Goal: Task Accomplishment & Management: Use online tool/utility

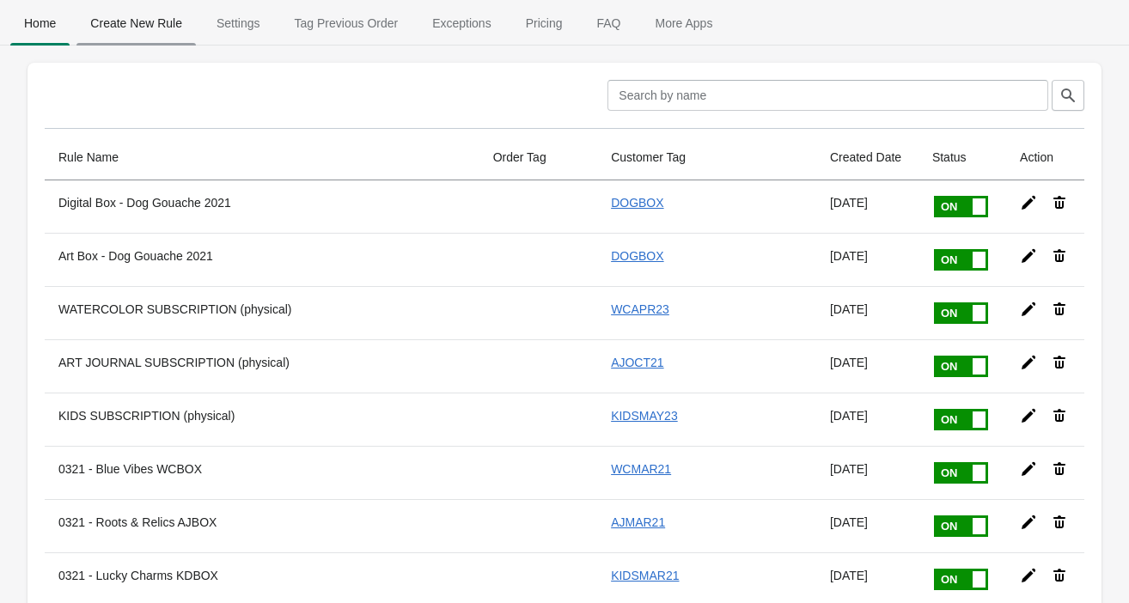
click at [140, 23] on span "Create New Rule" at bounding box center [135, 23] width 119 height 31
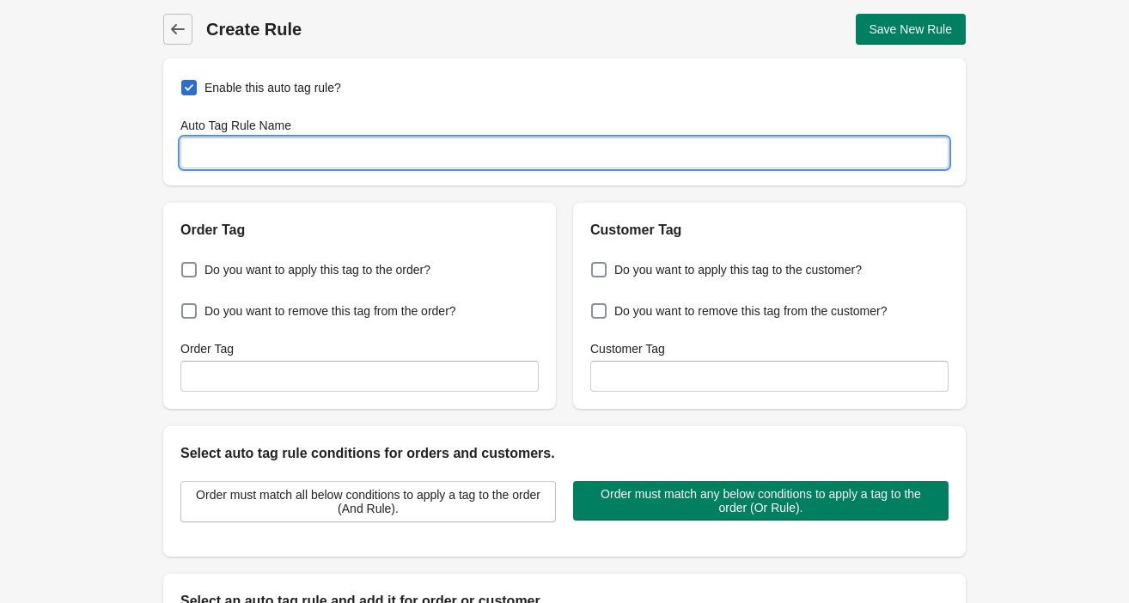
click at [248, 148] on input "Auto Tag Rule Name" at bounding box center [564, 152] width 768 height 31
paste input "MONETCOURSE"
click at [234, 151] on input "MONETCOURSE" at bounding box center [564, 152] width 768 height 31
type input "MONET COURSE"
click at [598, 274] on span at bounding box center [598, 269] width 15 height 15
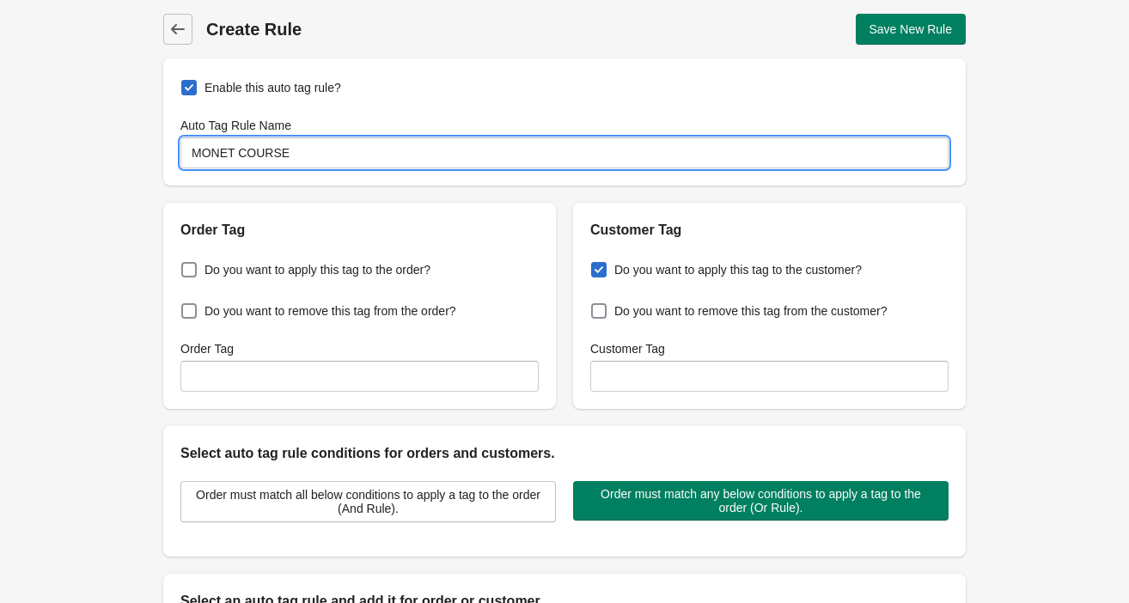
click at [595, 265] on input "Do you want to apply this tag to the customer?" at bounding box center [595, 265] width 1 height 1
checkbox input "true"
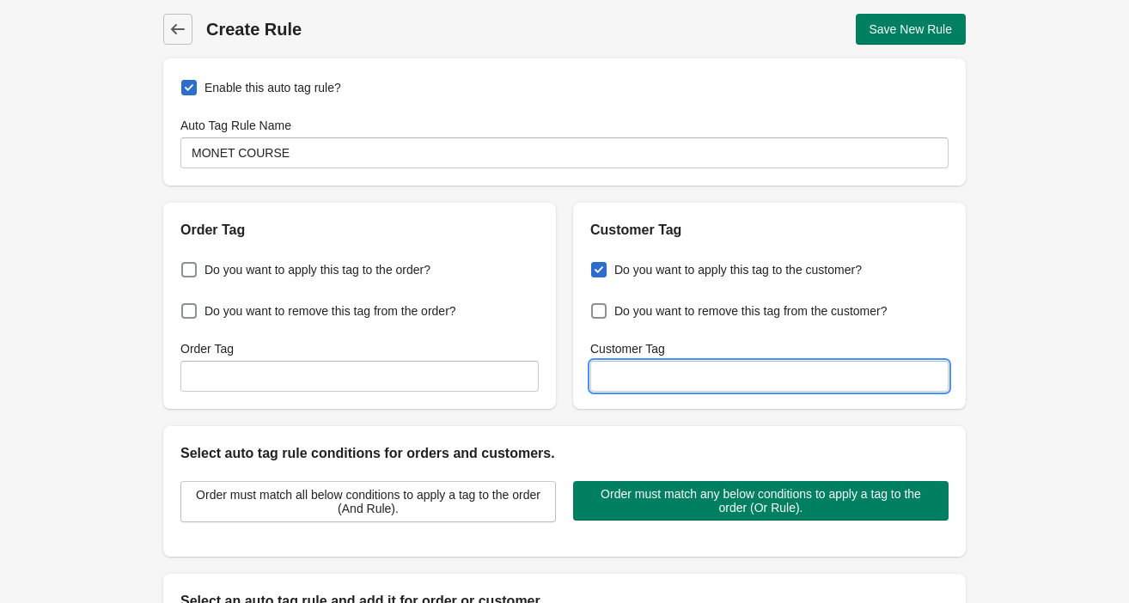
click at [643, 375] on input "Customer Tag" at bounding box center [769, 376] width 358 height 31
paste input "MONETCOURSE"
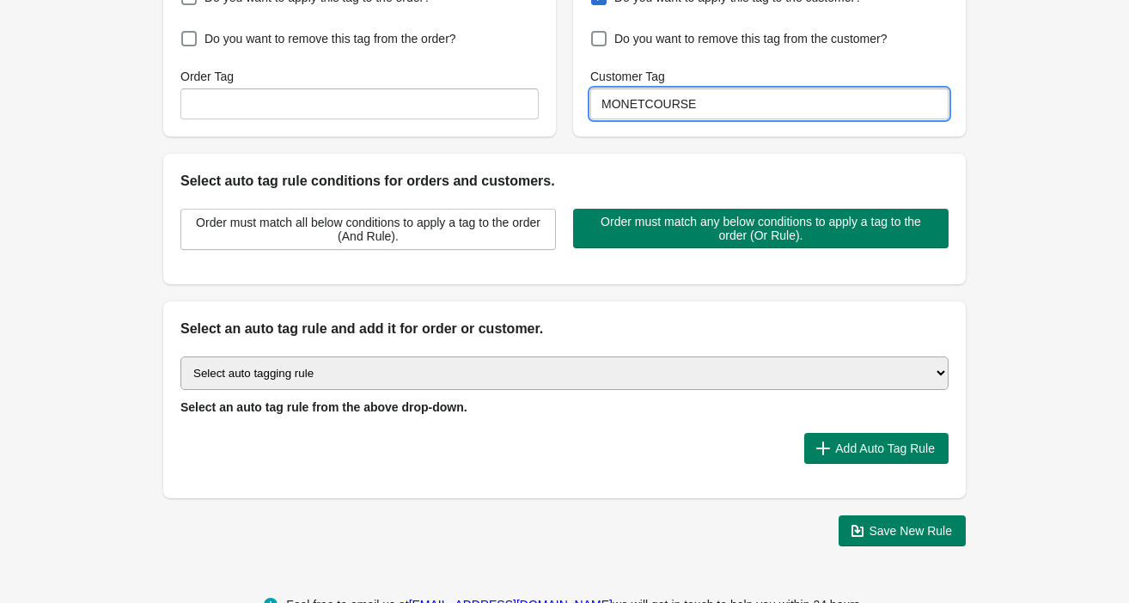
scroll to position [309, 0]
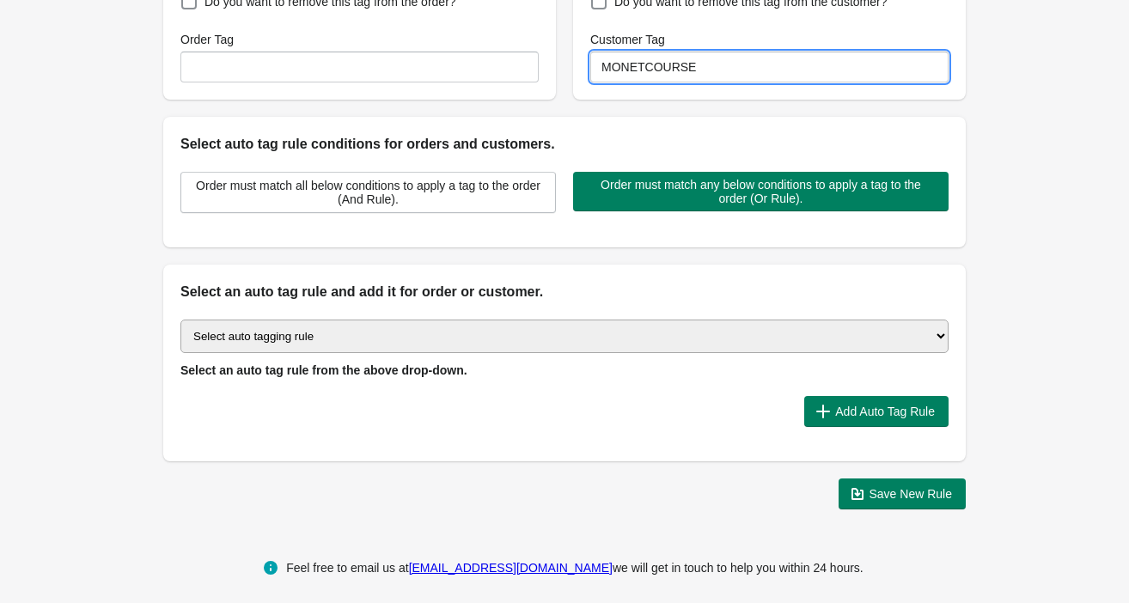
type input "MONETCOURSE"
click at [613, 330] on select "Select auto tagging rule Tag by order amount Tag based on the order count (Volu…" at bounding box center [564, 337] width 768 height 34
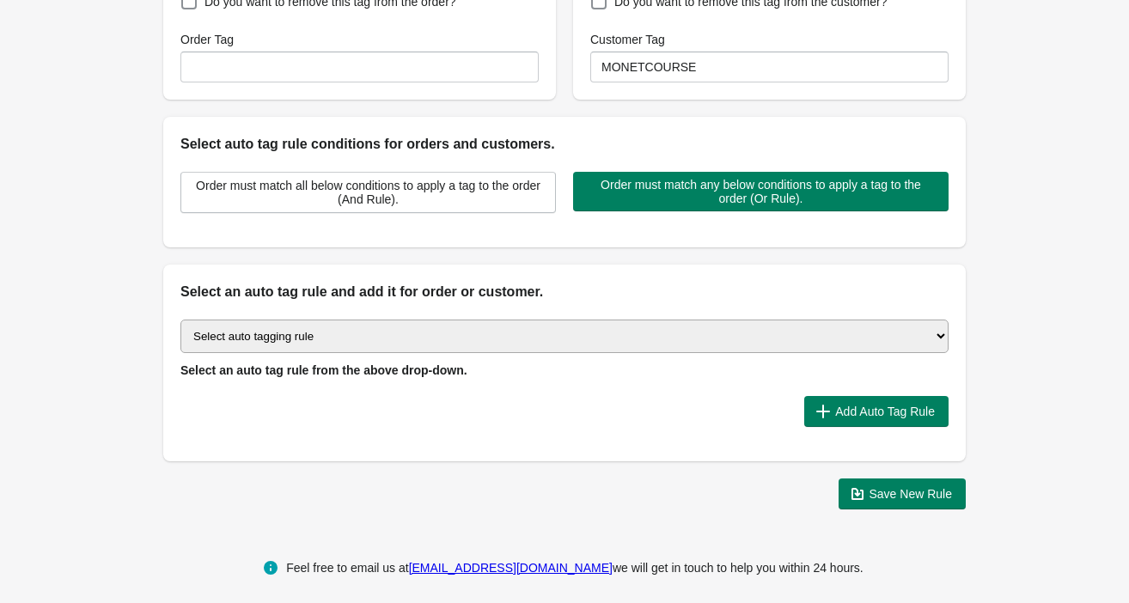
select select "23"
click at [180, 320] on select "Select auto tagging rule Tag by order amount Tag based on the order count (Volu…" at bounding box center [564, 337] width 768 height 34
click at [858, 406] on span "Add Auto Tag Rule" at bounding box center [885, 412] width 100 height 14
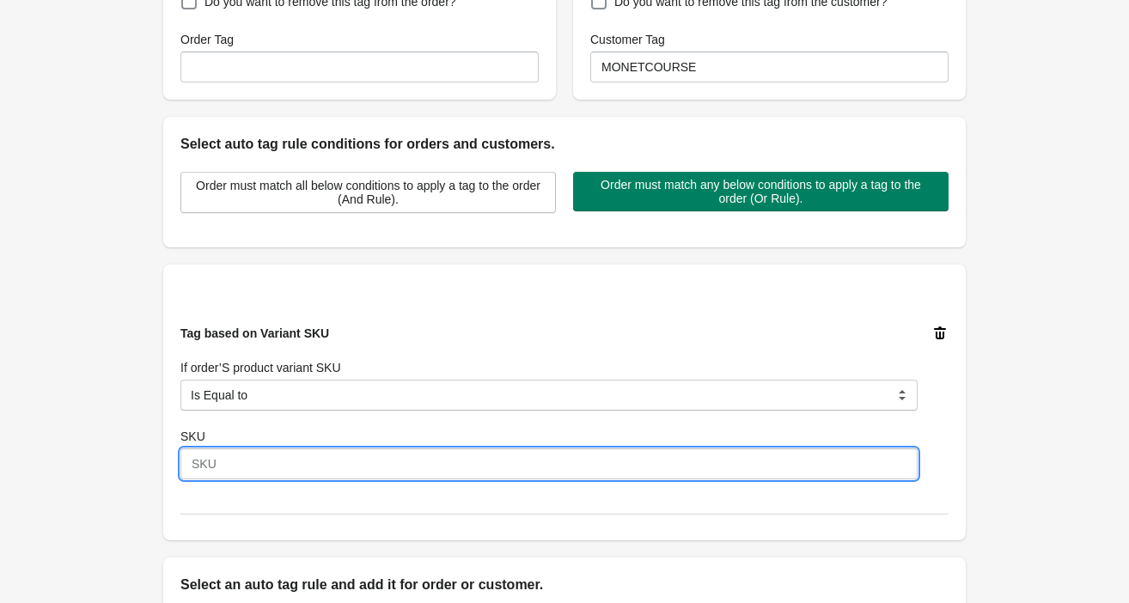
click at [279, 459] on input "SKU" at bounding box center [548, 463] width 737 height 31
paste input "MONETCOURSE"
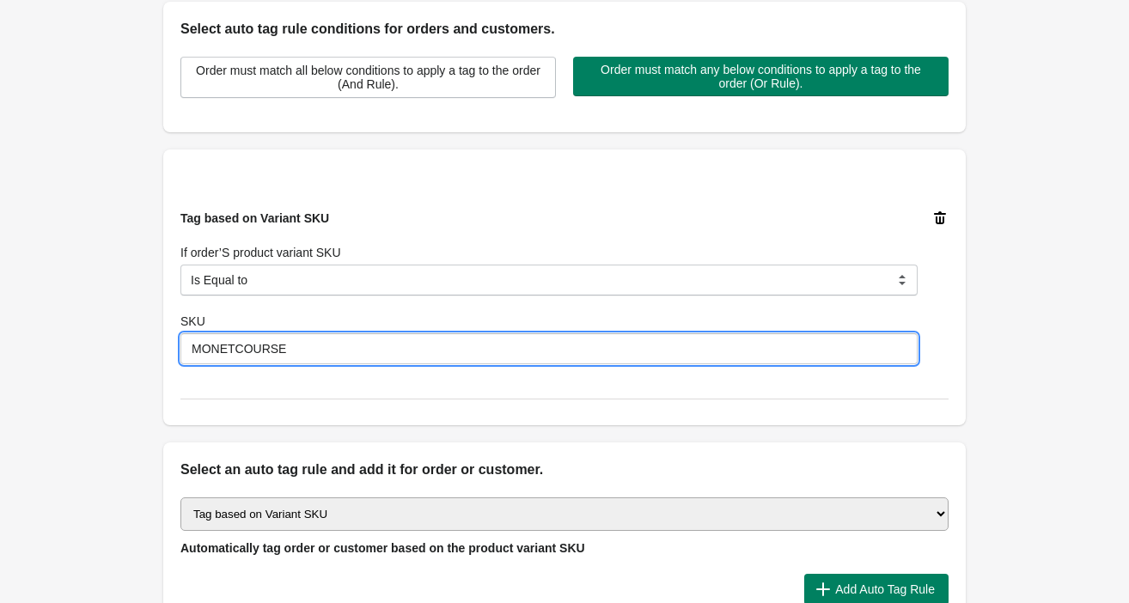
scroll to position [450, 0]
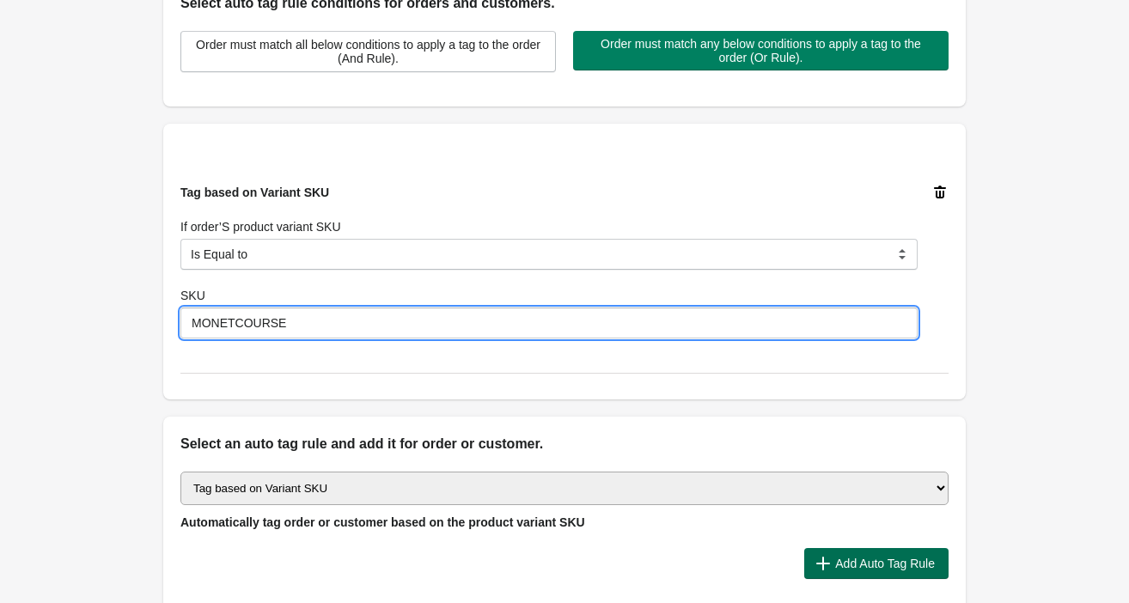
type input "MONETCOURSE"
click at [904, 563] on span "Add Auto Tag Rule" at bounding box center [885, 564] width 100 height 14
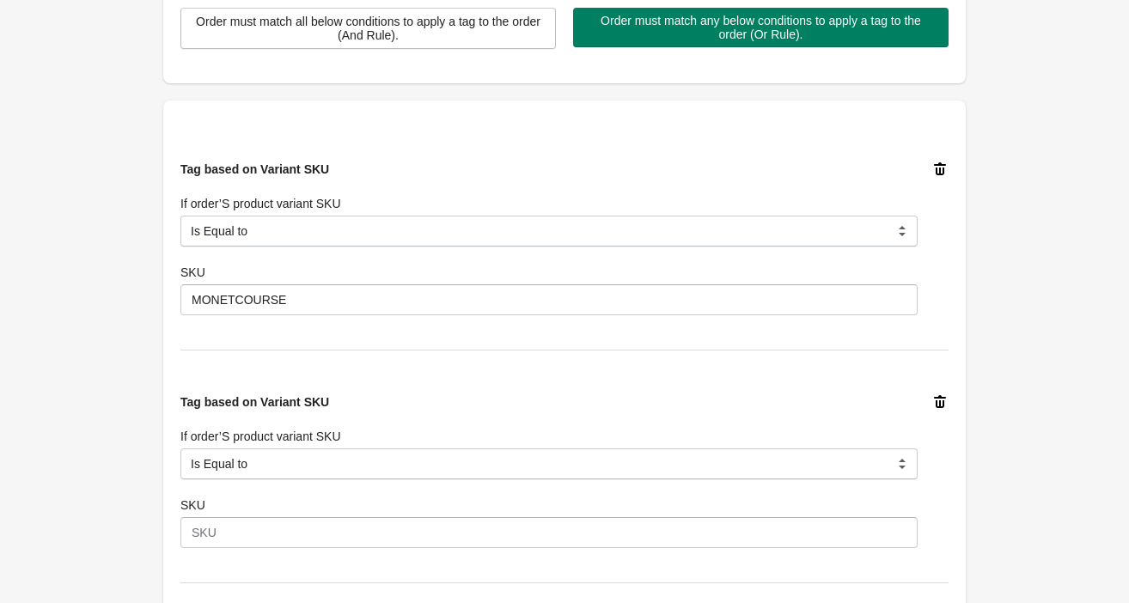
scroll to position [483, 0]
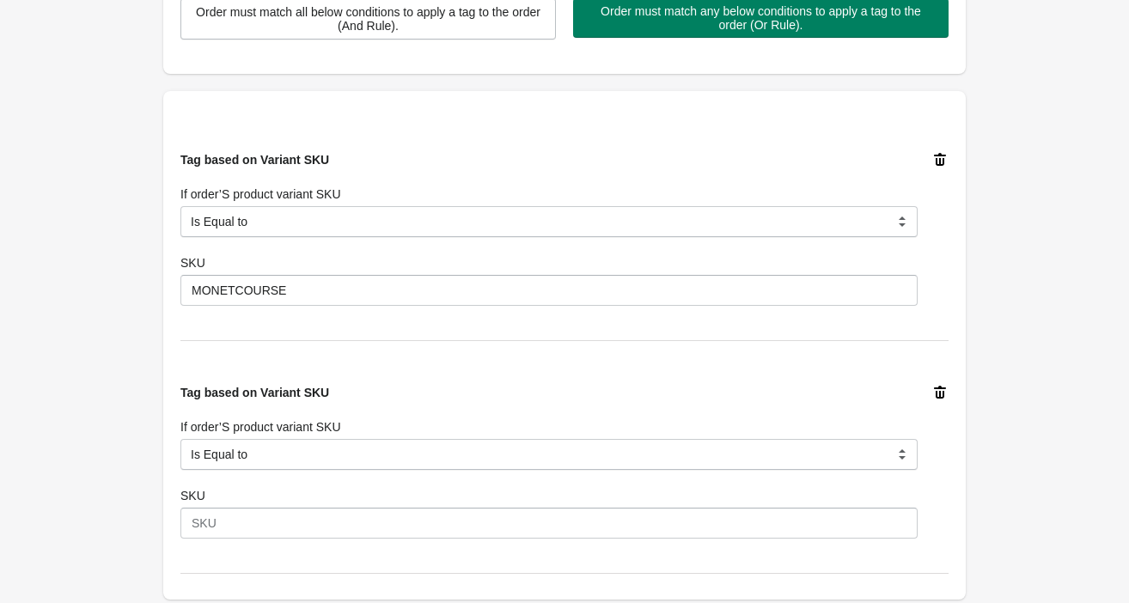
click at [940, 396] on icon at bounding box center [940, 392] width 12 height 13
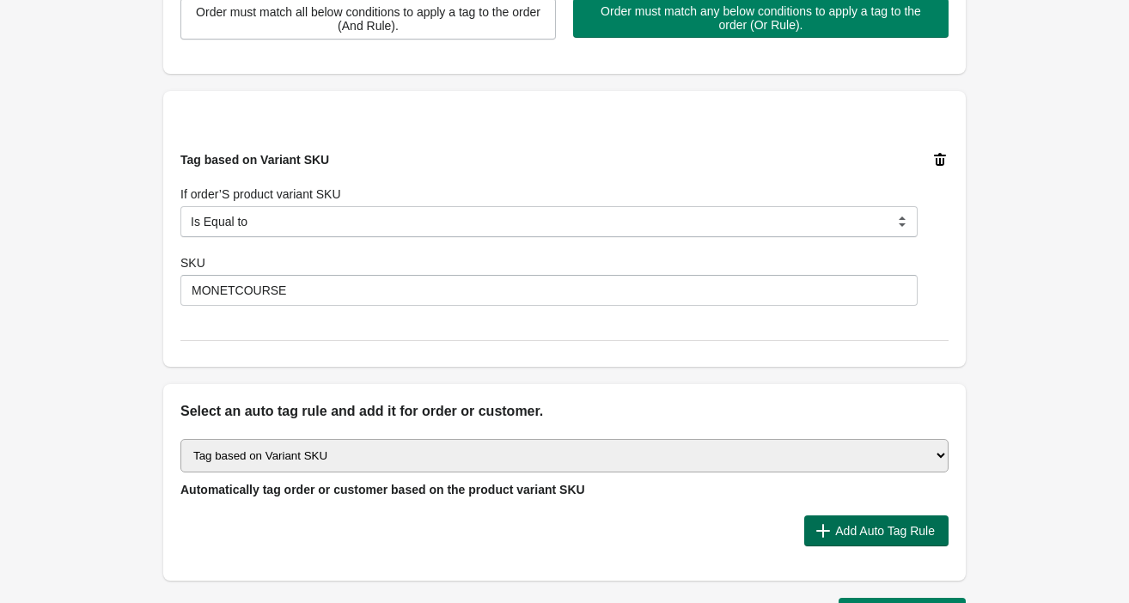
scroll to position [596, 0]
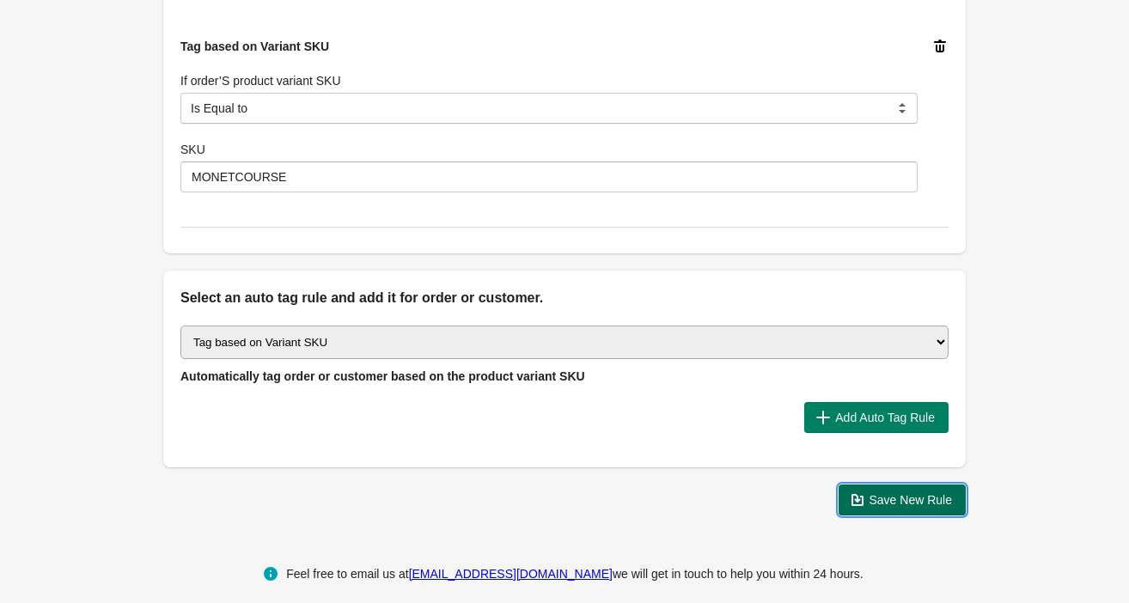
click at [898, 502] on span "Save New Rule" at bounding box center [910, 500] width 83 height 14
